Goal: Task Accomplishment & Management: Use online tool/utility

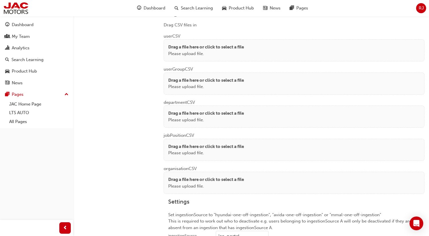
scroll to position [438, 0]
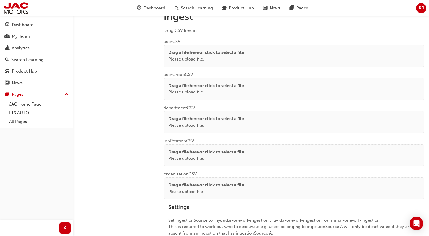
click at [244, 58] on p "Please upload file." at bounding box center [206, 59] width 76 height 7
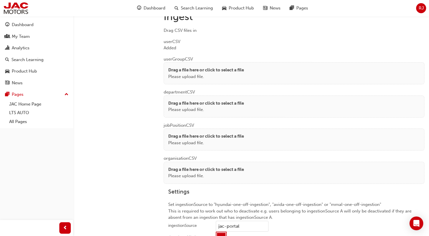
click at [179, 68] on p "Drag a file here or click to select a file" at bounding box center [206, 70] width 76 height 7
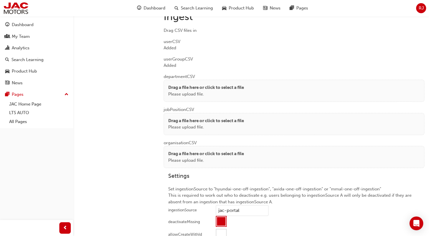
click at [182, 91] on p "Please upload file." at bounding box center [206, 94] width 76 height 7
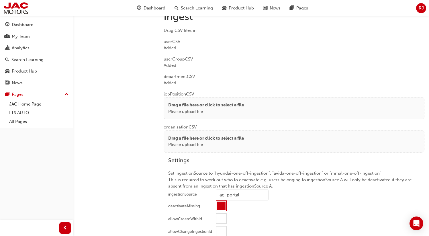
click at [188, 108] on p "Please upload file." at bounding box center [206, 111] width 76 height 7
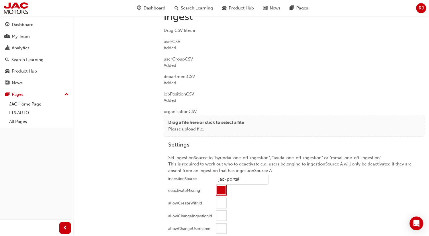
click at [197, 126] on p "Please upload file." at bounding box center [206, 129] width 76 height 7
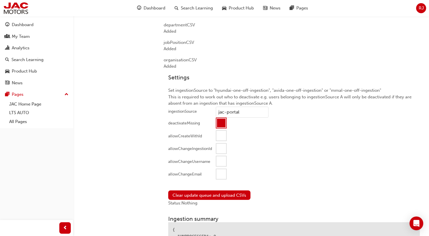
scroll to position [542, 0]
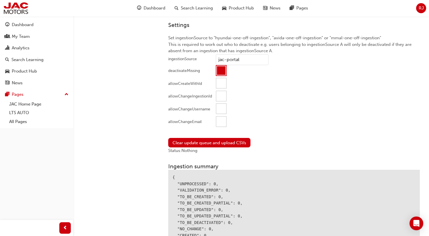
click at [220, 120] on div at bounding box center [221, 122] width 10 height 10
click at [205, 144] on button "Clear update queue and upload CSVs" at bounding box center [209, 142] width 82 height 9
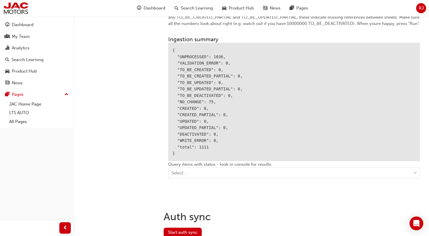
scroll to position [681, 0]
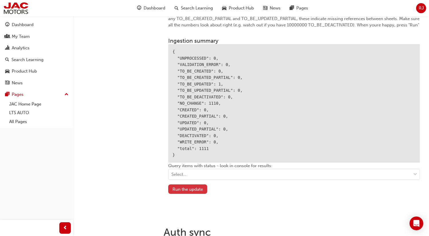
click at [187, 188] on button "Run the update" at bounding box center [187, 188] width 39 height 9
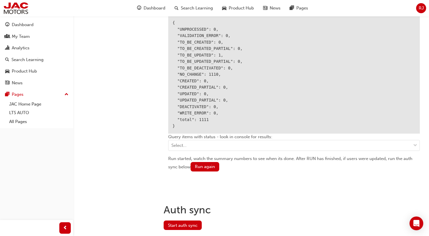
scroll to position [725, 0]
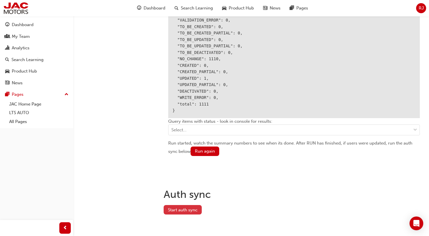
click at [173, 205] on button "Start auth sync" at bounding box center [183, 209] width 38 height 9
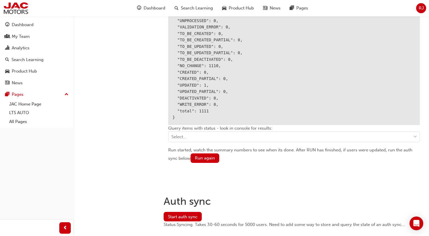
scroll to position [732, 0]
